Goal: Transaction & Acquisition: Purchase product/service

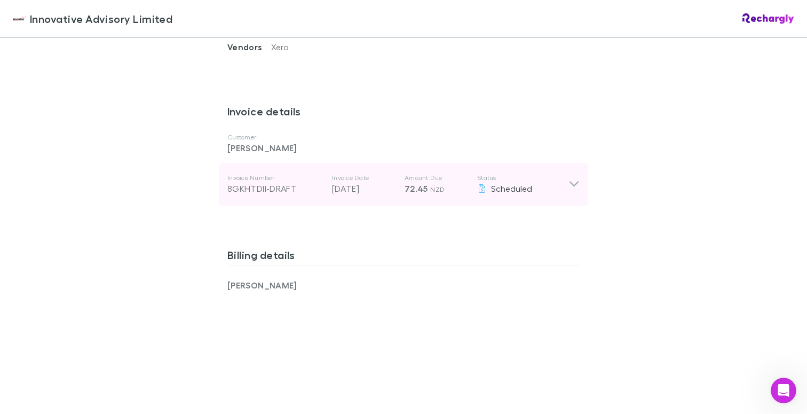
scroll to position [539, 0]
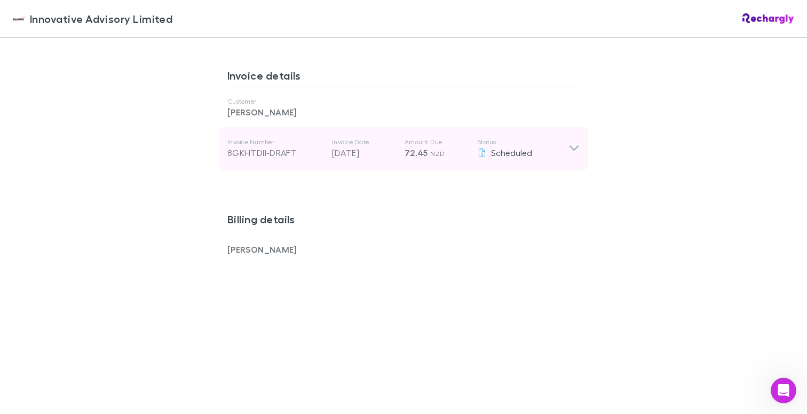
click at [580, 146] on div "Invoice Number 8GKHTDII-DRAFT Invoice Date 01 Oct 2025 Amount Due 72.45 NZD Sta…" at bounding box center [403, 148] width 369 height 43
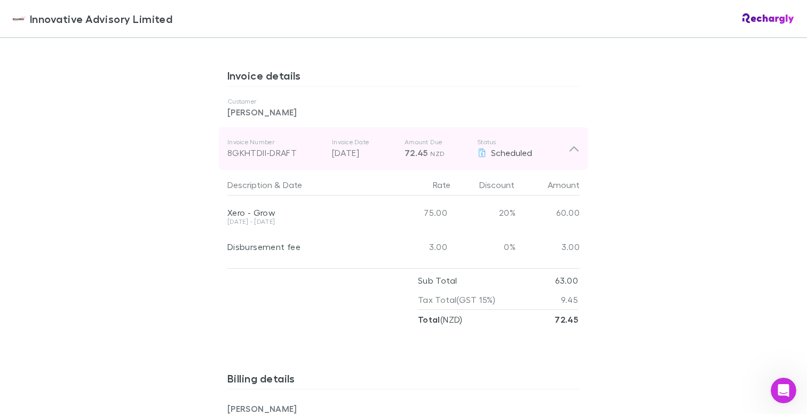
click at [579, 146] on icon at bounding box center [573, 148] width 11 height 13
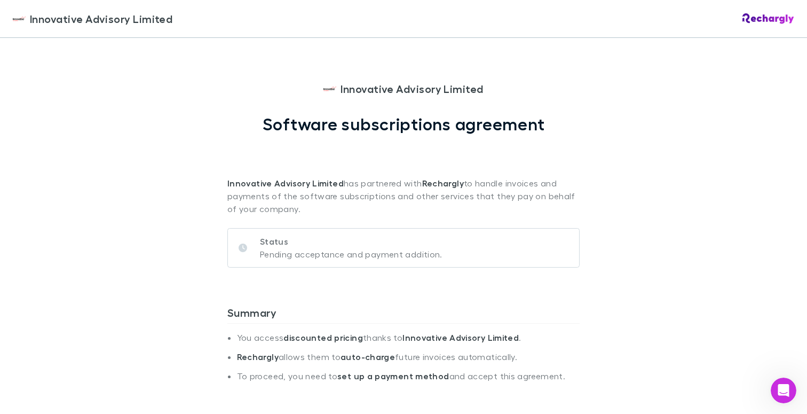
scroll to position [0, 0]
click at [411, 251] on p "Pending acceptance and payment addition." at bounding box center [351, 254] width 183 height 13
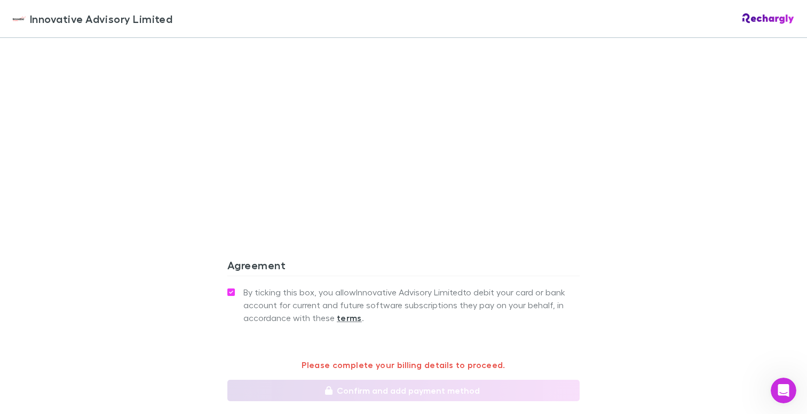
scroll to position [839, 0]
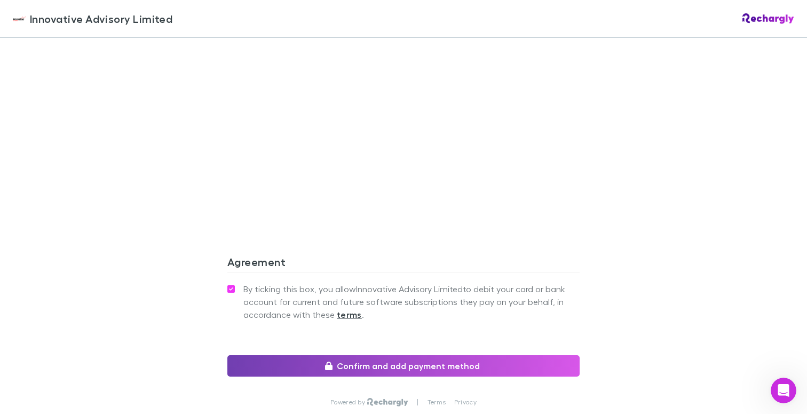
click at [383, 367] on button "Confirm and add payment method" at bounding box center [403, 365] width 352 height 21
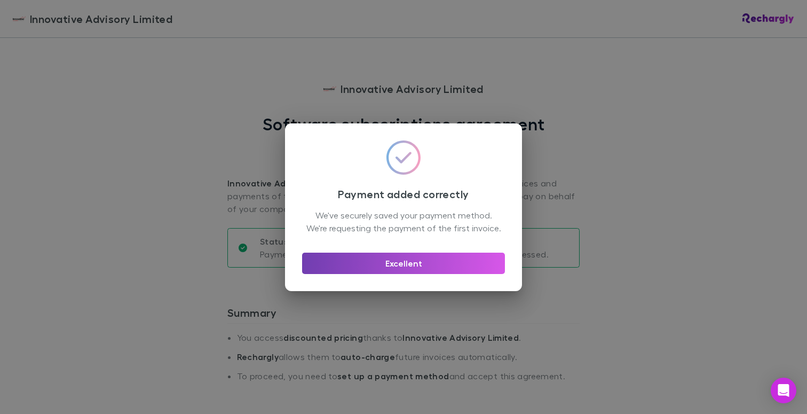
click at [409, 273] on button "Excellent" at bounding box center [403, 262] width 203 height 21
